Goal: Information Seeking & Learning: Learn about a topic

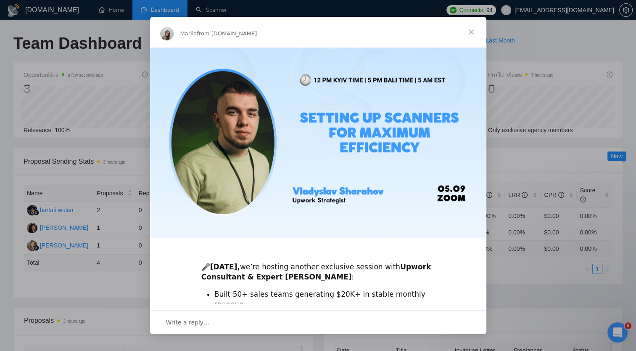
click at [472, 31] on span "Close" at bounding box center [471, 32] width 30 height 30
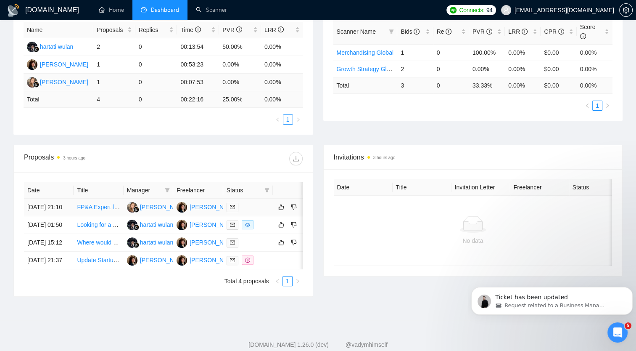
scroll to position [165, 0]
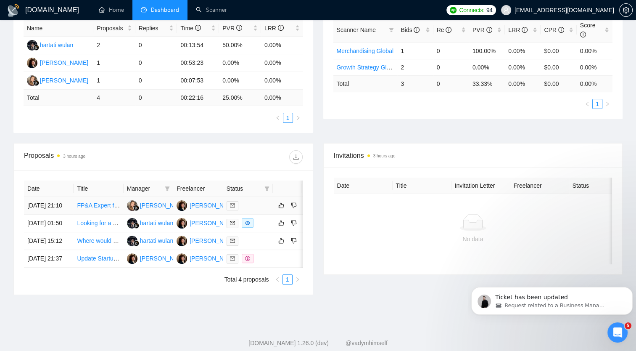
click at [93, 207] on link "FP&A Expert for E-commerce Subscription Growth Models" at bounding box center [153, 205] width 153 height 7
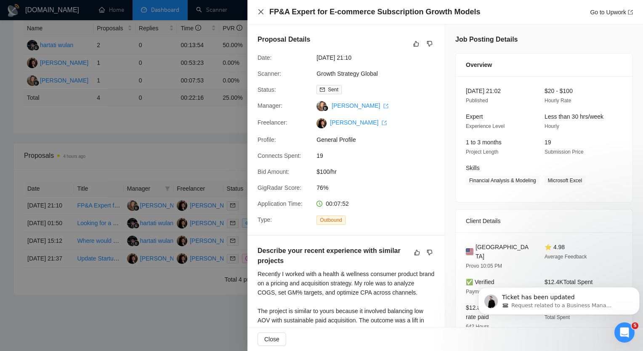
click at [260, 12] on icon "close" at bounding box center [260, 11] width 7 height 7
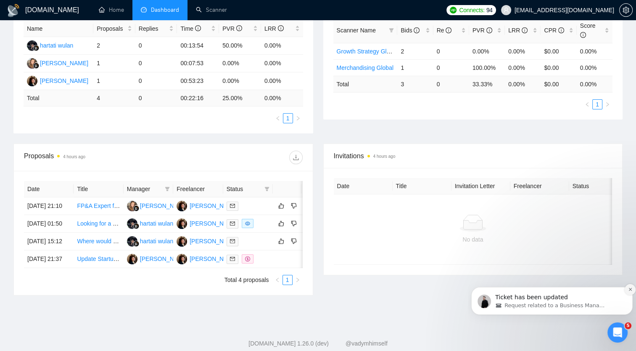
click at [631, 289] on icon "Dismiss notification" at bounding box center [630, 289] width 5 height 5
